Goal: Check status: Check status

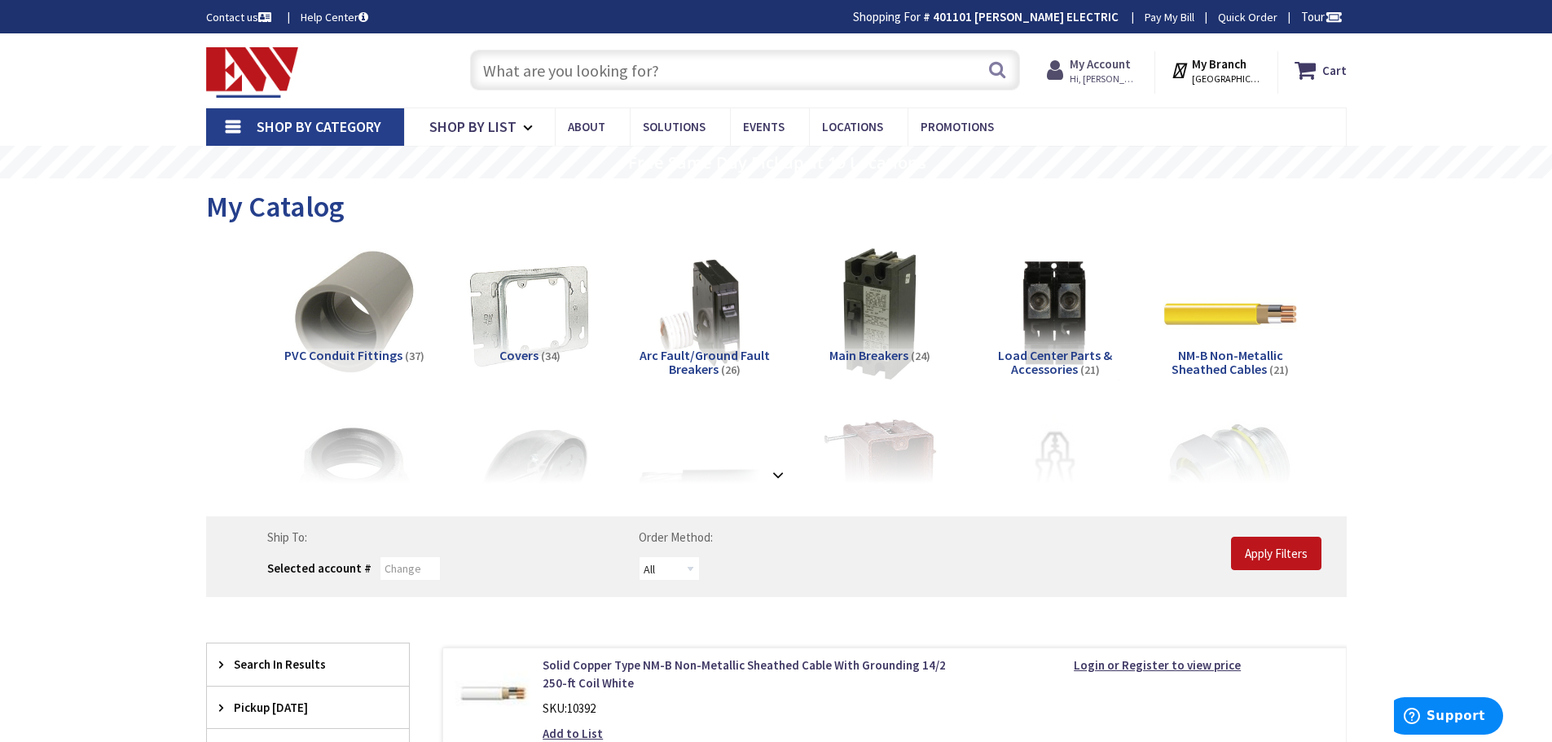
click at [1096, 83] on span "Hi, Travis" at bounding box center [1104, 78] width 69 height 13
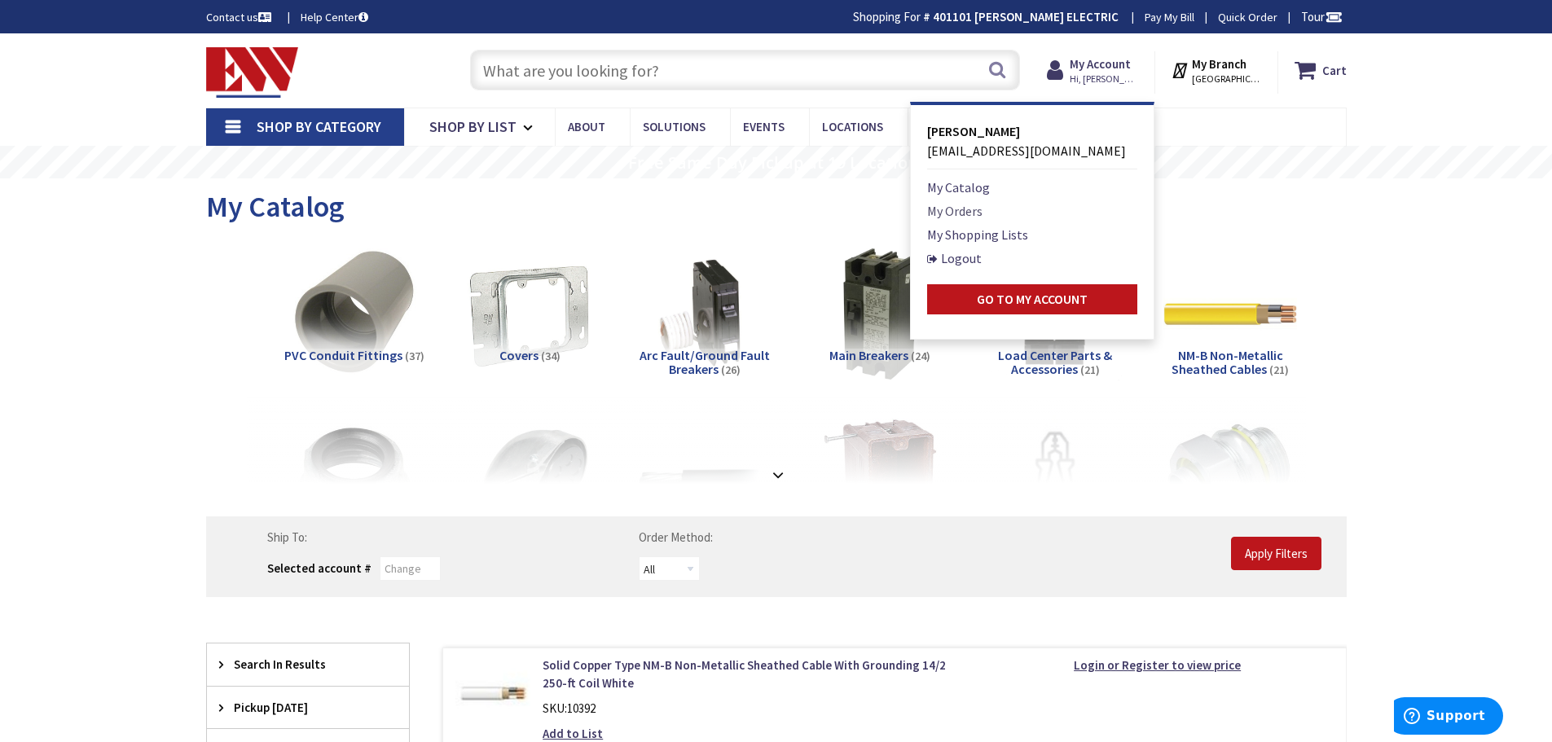
click at [949, 217] on link "My Orders" at bounding box center [954, 211] width 55 height 20
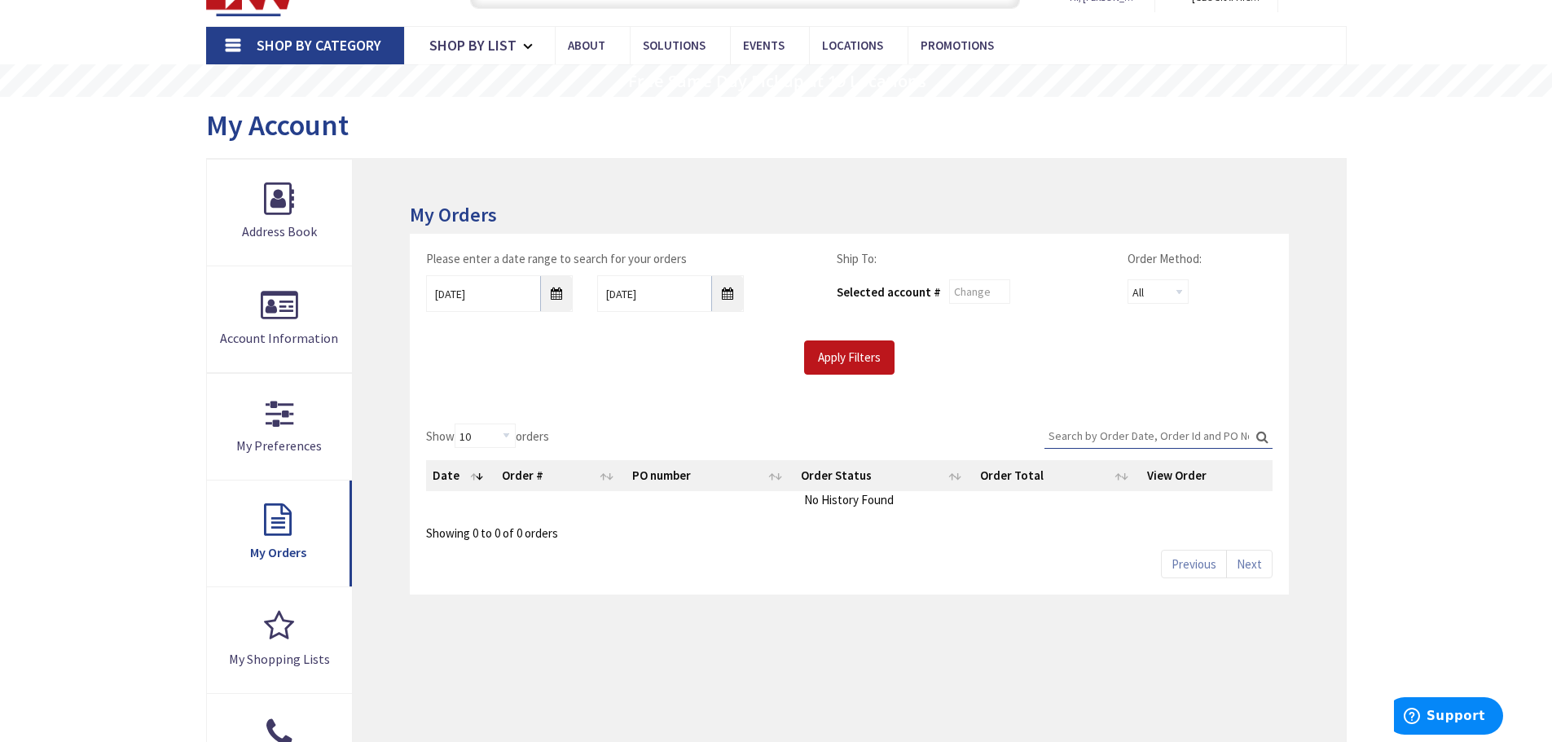
click at [529, 380] on div "Please enter a date range to search for your orders 8/29/2025 9/5/2025 Ship To:…" at bounding box center [849, 321] width 878 height 174
click at [255, 512] on link "My Orders" at bounding box center [280, 534] width 146 height 106
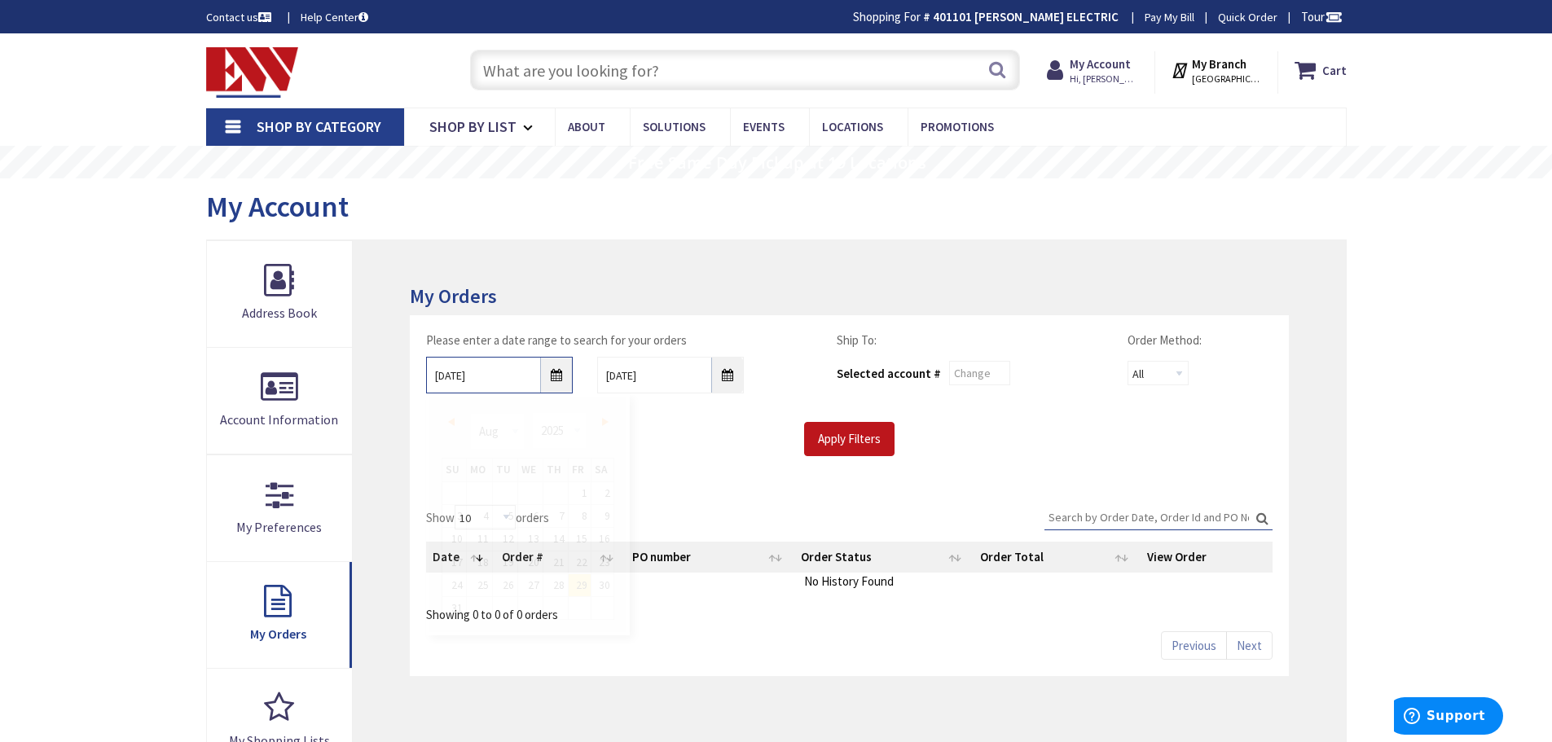
click at [545, 381] on input "8/29/2025" at bounding box center [499, 375] width 147 height 37
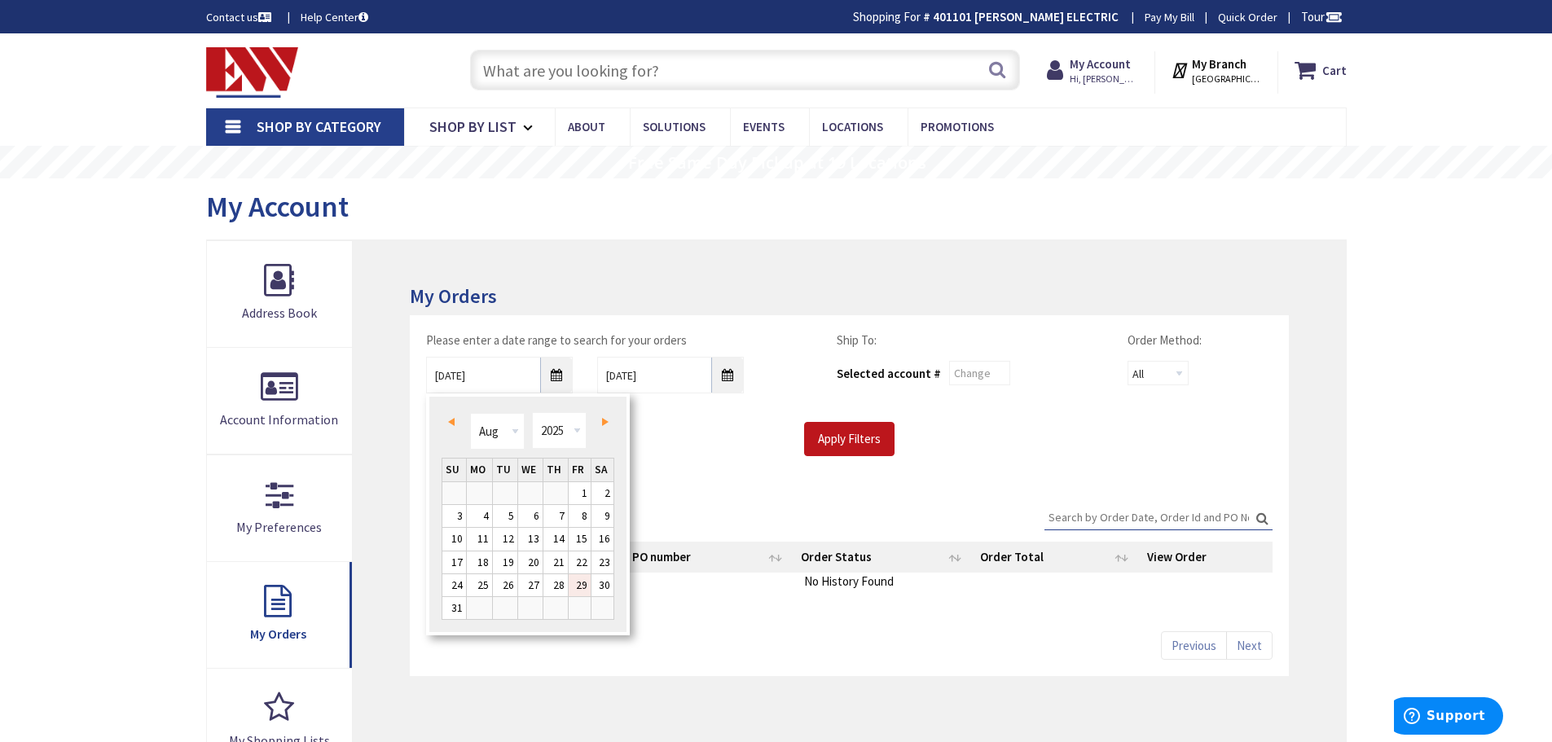
click at [581, 588] on link "29" at bounding box center [580, 585] width 22 height 22
type input "08/29/2025"
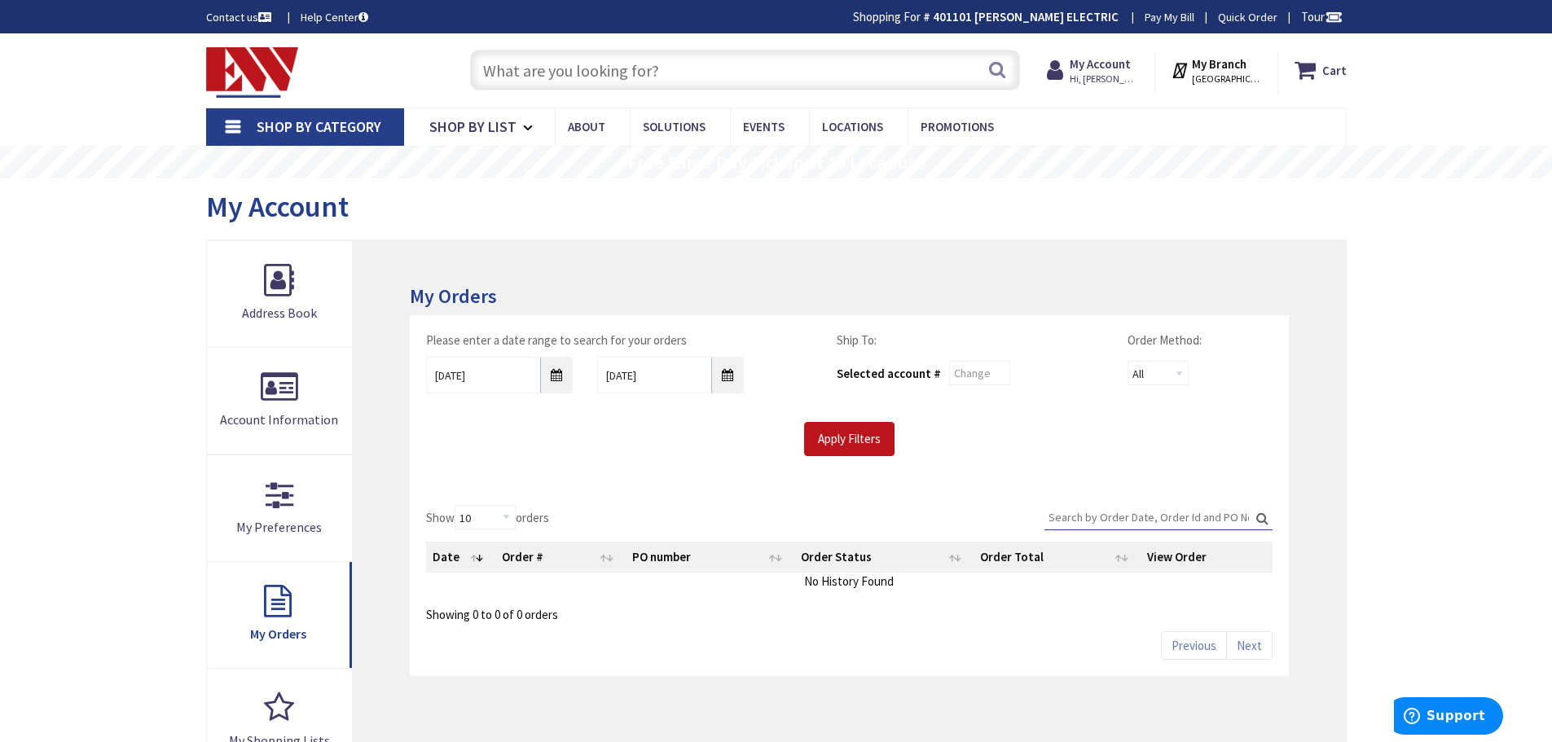
click at [643, 428] on div "Apply Filters" at bounding box center [849, 439] width 870 height 34
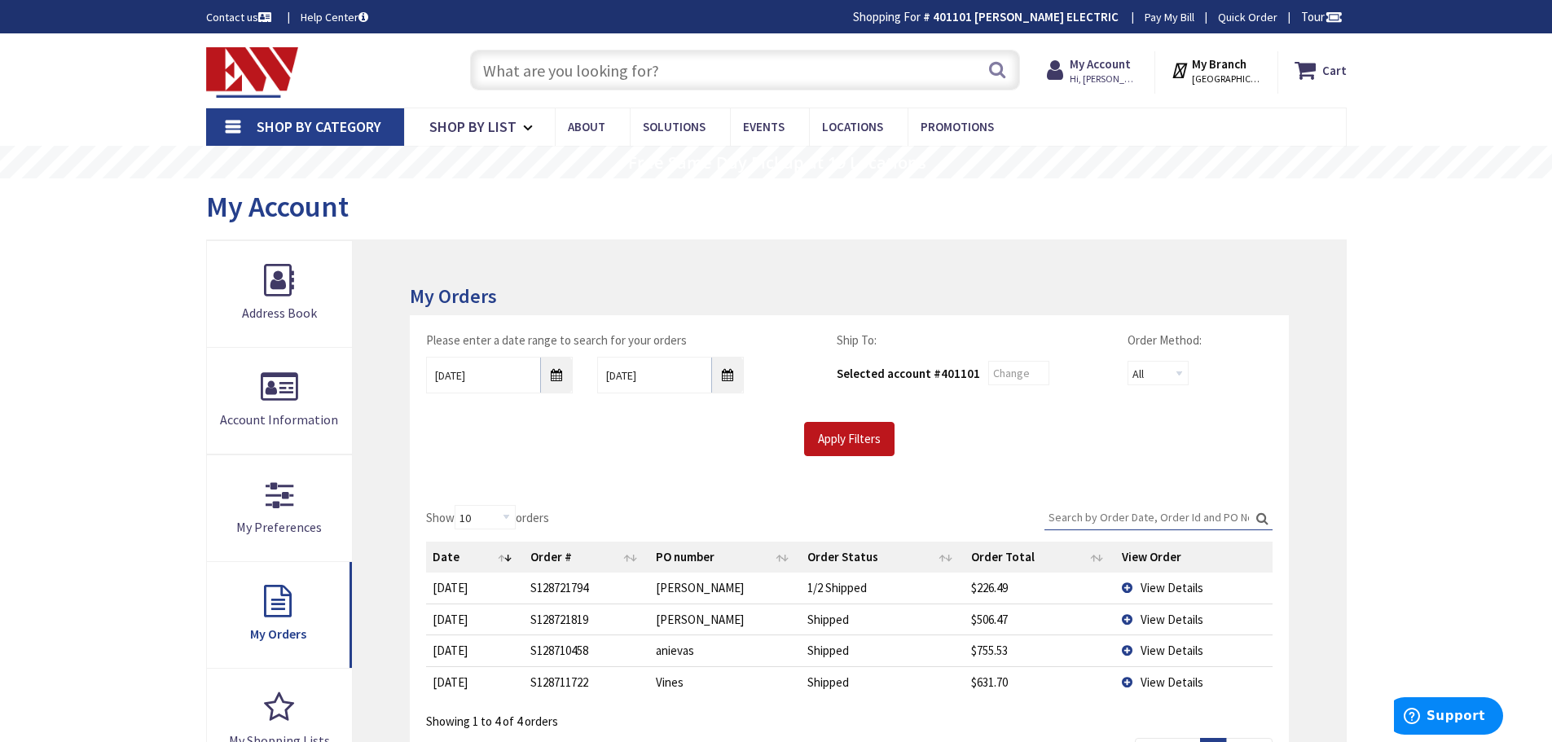
click at [1161, 595] on span "View Details" at bounding box center [1171, 587] width 63 height 15
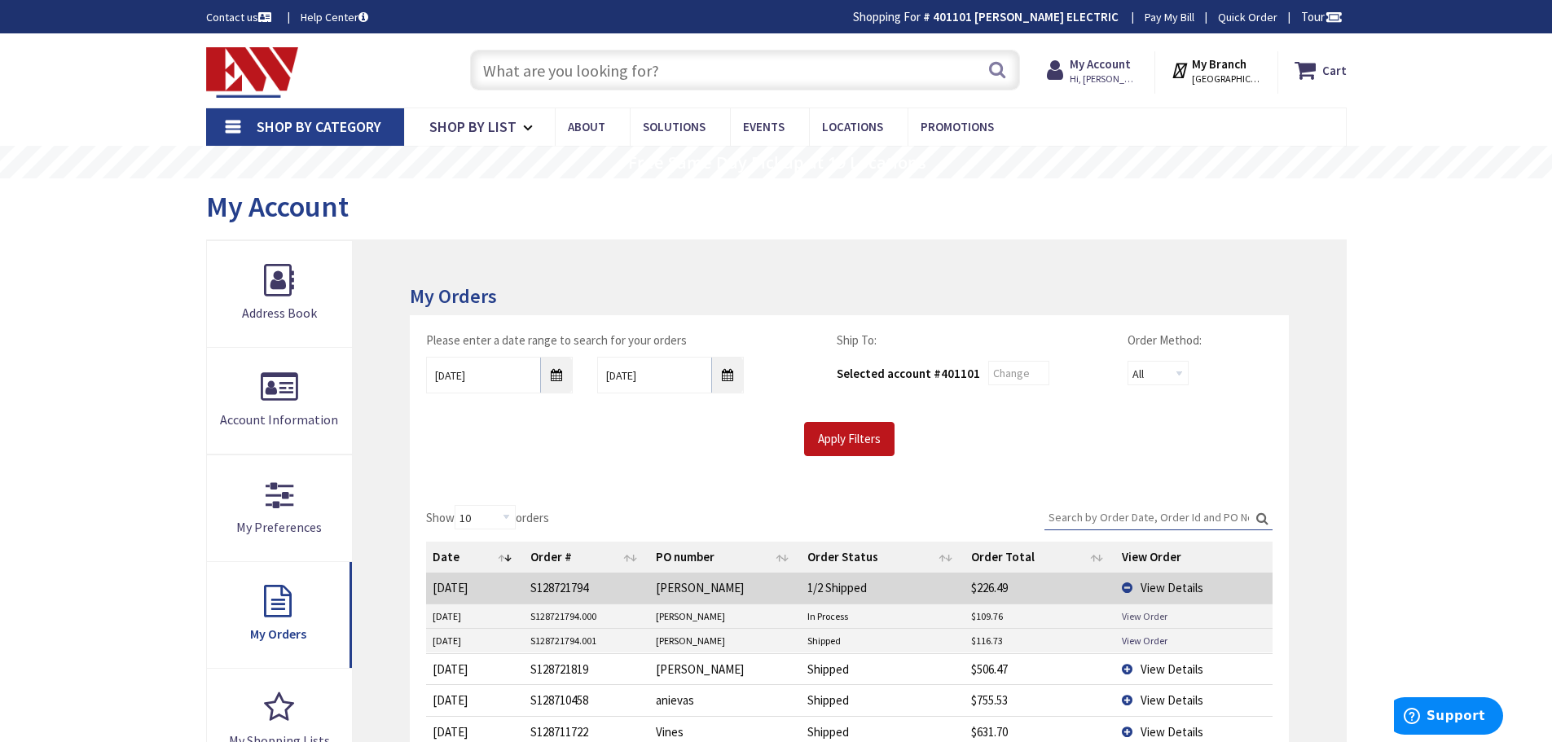
click at [1138, 617] on link "View Order" at bounding box center [1145, 616] width 46 height 14
click at [1157, 673] on span "View Details" at bounding box center [1171, 668] width 63 height 15
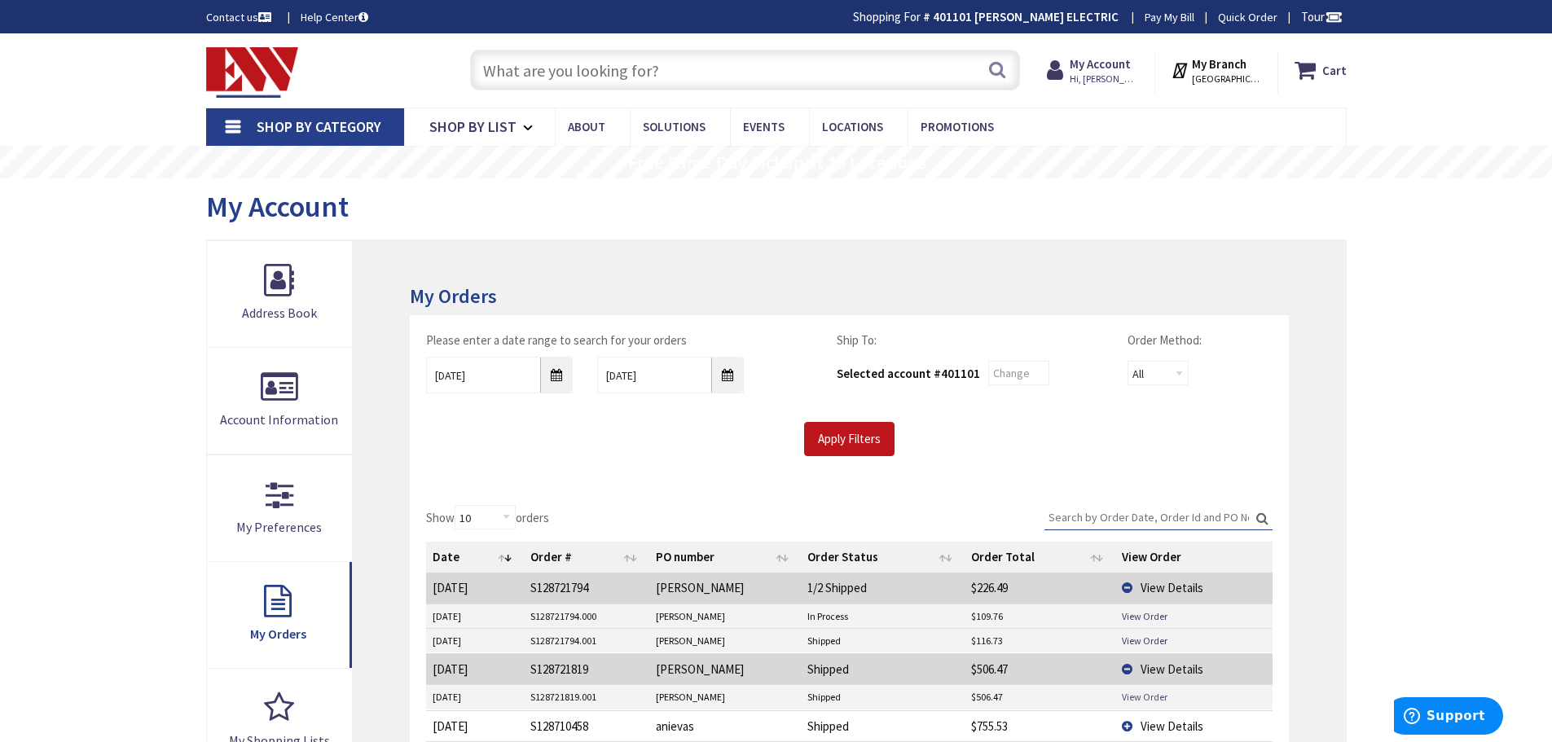
click at [1138, 695] on link "View Order" at bounding box center [1145, 697] width 46 height 14
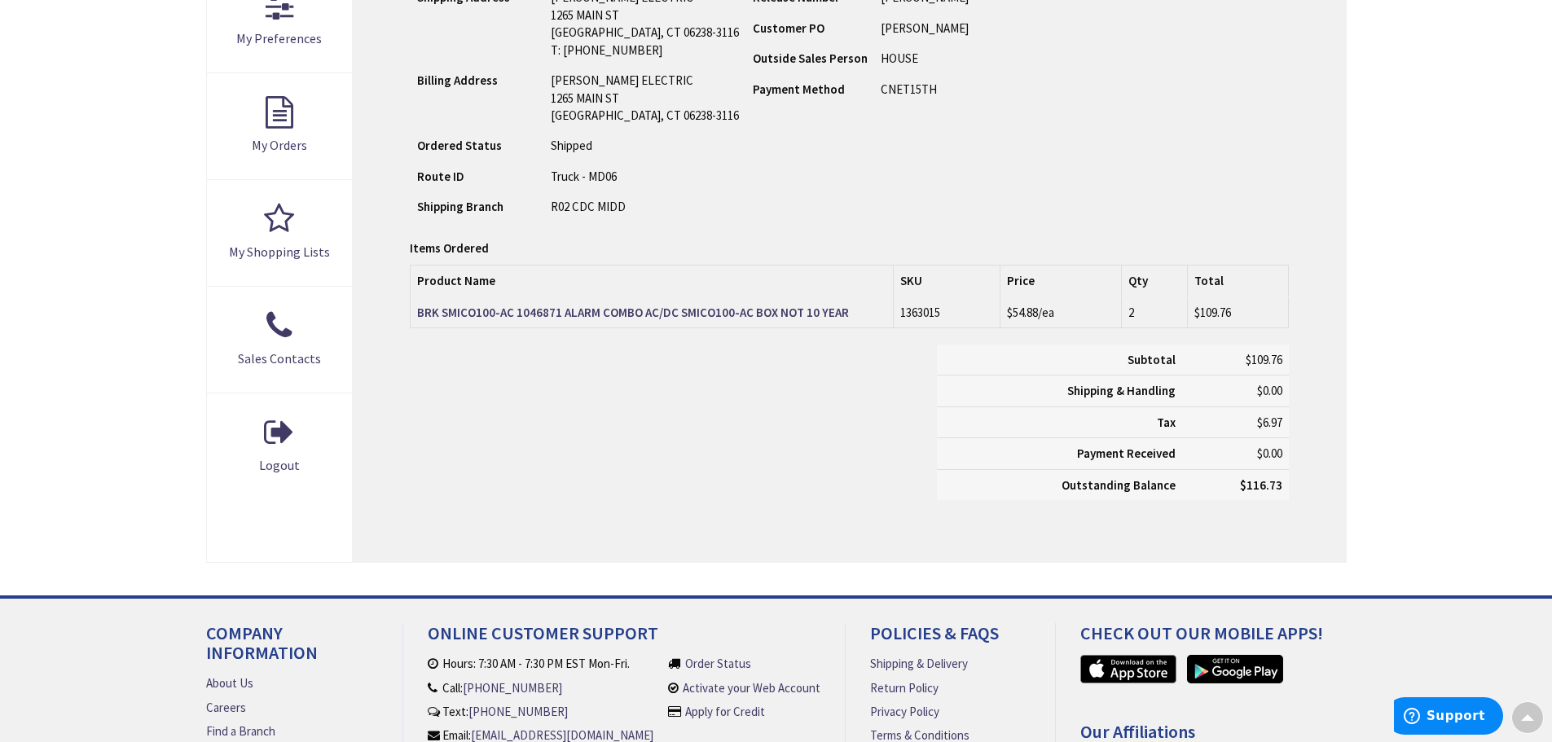
drag, startPoint x: 1076, startPoint y: 312, endPoint x: 1020, endPoint y: 316, distance: 56.4
click at [1000, 316] on td "$54.88 /ea" at bounding box center [1059, 312] width 121 height 31
click at [1034, 317] on span "$54.88" at bounding box center [1022, 312] width 31 height 15
drag, startPoint x: 1164, startPoint y: 321, endPoint x: 1013, endPoint y: 327, distance: 150.8
click at [1013, 327] on tr "BRK SMICO100-AC 1046871 ALARM COMBO AC/DC SMICO100-AC BOX NOT 10 YEAR 1363015 $…" at bounding box center [849, 312] width 877 height 31
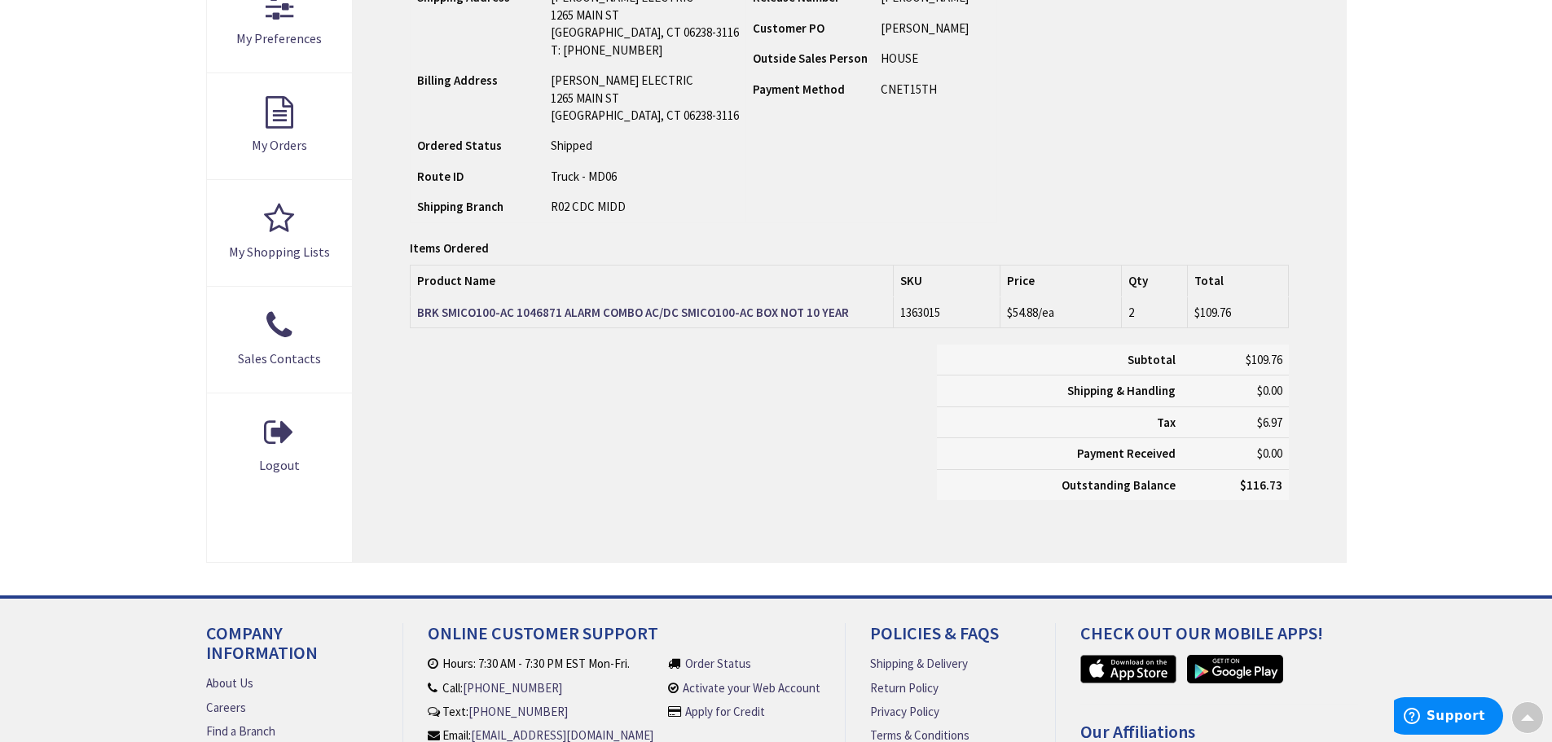
click at [1135, 206] on div "Ship-To Account # 401101 Ship-To Account Name ACKERT ELECTRIC Shipping Address …" at bounding box center [849, 72] width 878 height 302
click at [660, 314] on strong "BRK SMICO100-AC 1046871 ALARM COMBO AC/DC SMICO100-AC BOX NOT 10 YEAR" at bounding box center [633, 312] width 432 height 15
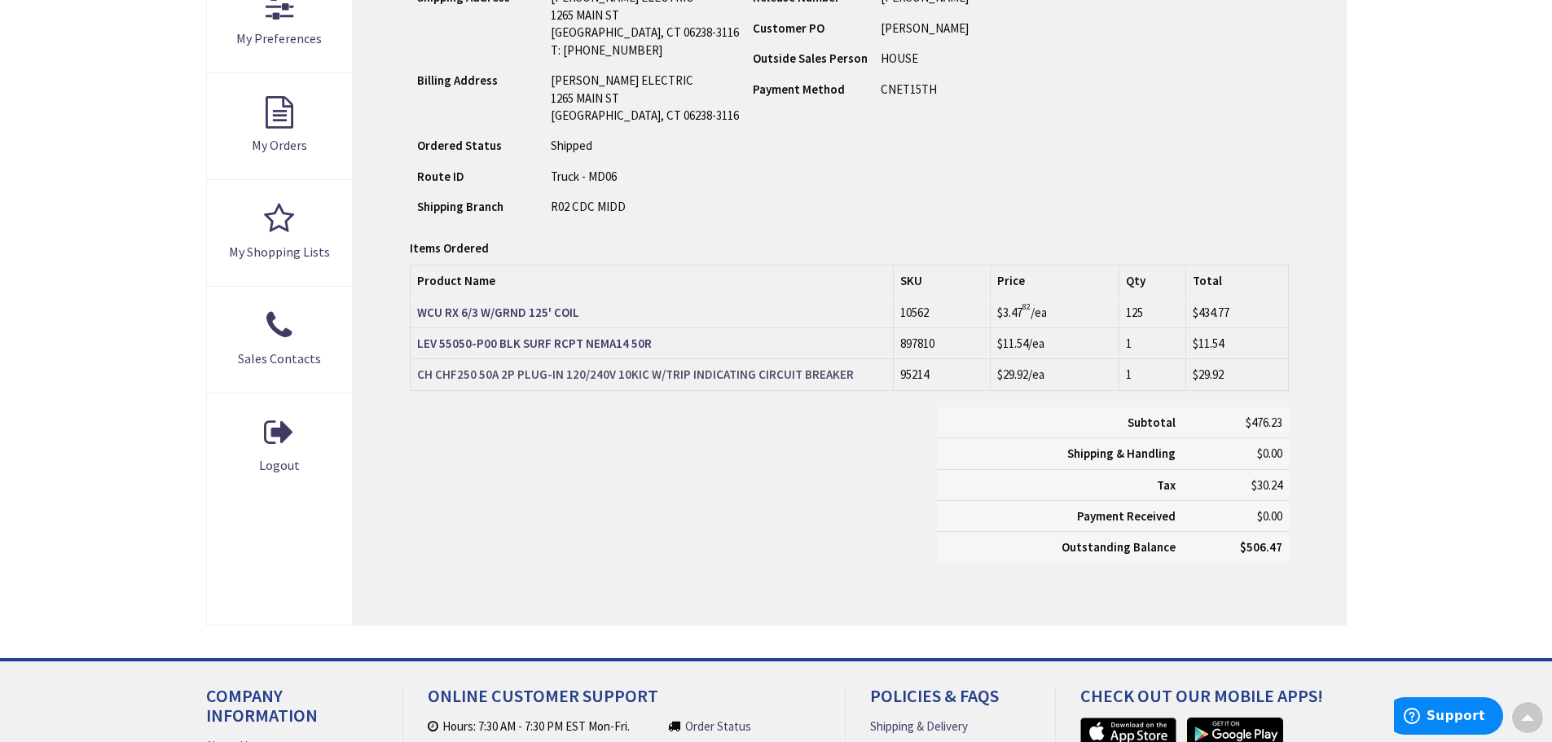
click at [594, 376] on strong "CH CHF250 50A 2P PLUG-IN 120/240V 10KIC W/TRIP INDICATING CIRCUIT BREAKER" at bounding box center [635, 374] width 437 height 15
